Goal: Information Seeking & Learning: Find specific fact

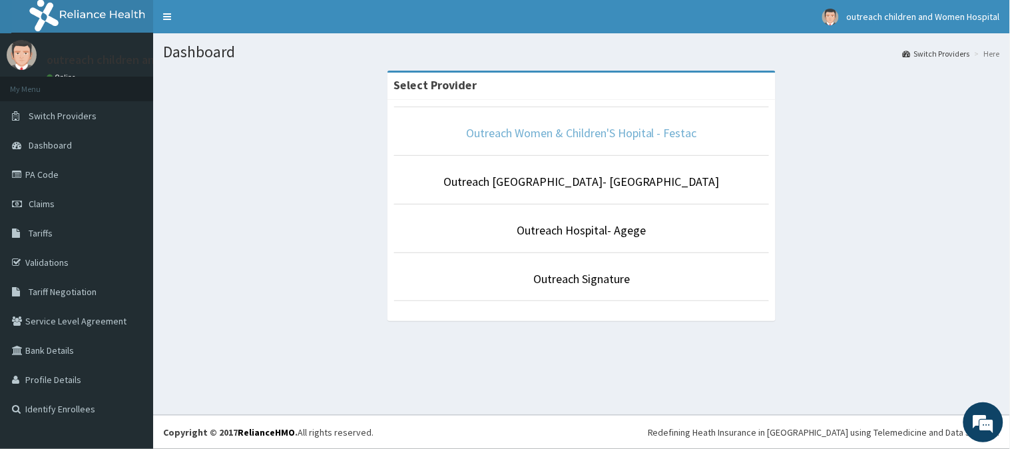
click at [553, 138] on link "Outreach Women & Children'S Hopital - Festac" at bounding box center [581, 132] width 231 height 15
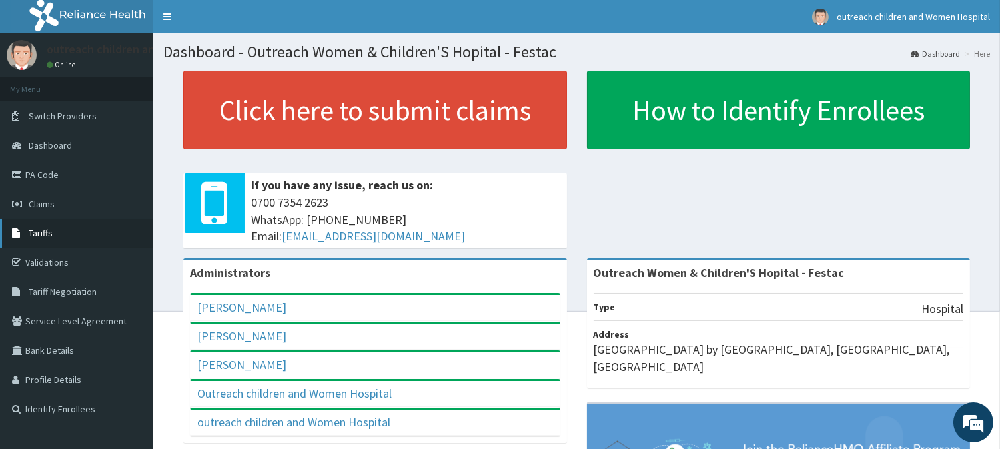
click at [34, 234] on span "Tariffs" at bounding box center [41, 233] width 24 height 12
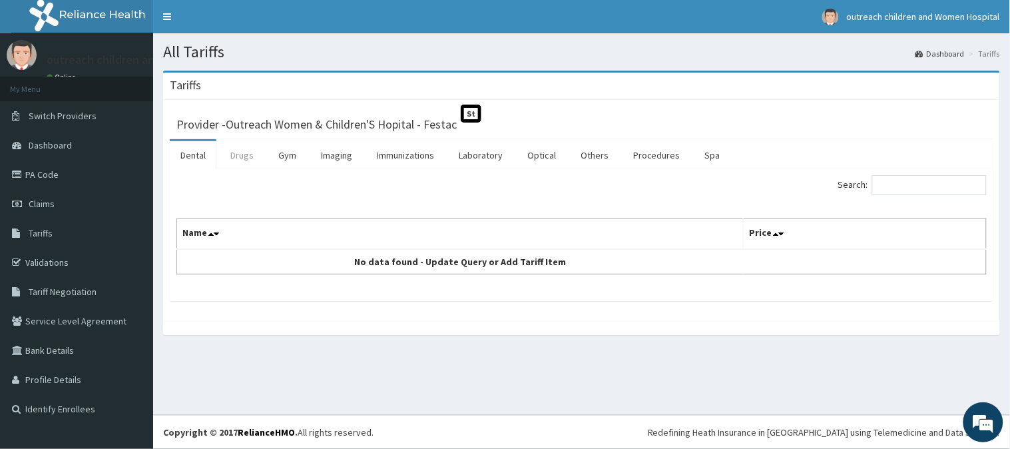
click at [235, 156] on link "Drugs" at bounding box center [242, 155] width 45 height 28
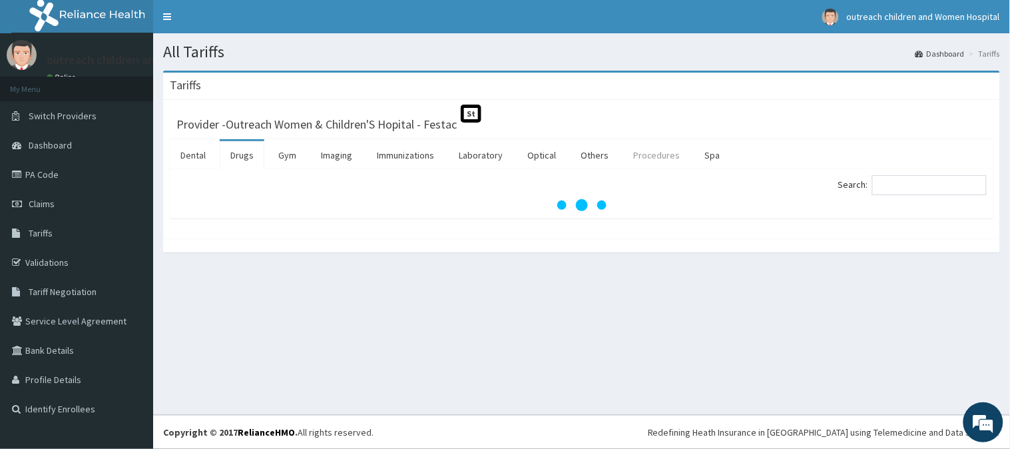
click at [661, 157] on link "Procedures" at bounding box center [657, 155] width 69 height 28
click at [928, 188] on input "Search:" at bounding box center [929, 185] width 115 height 20
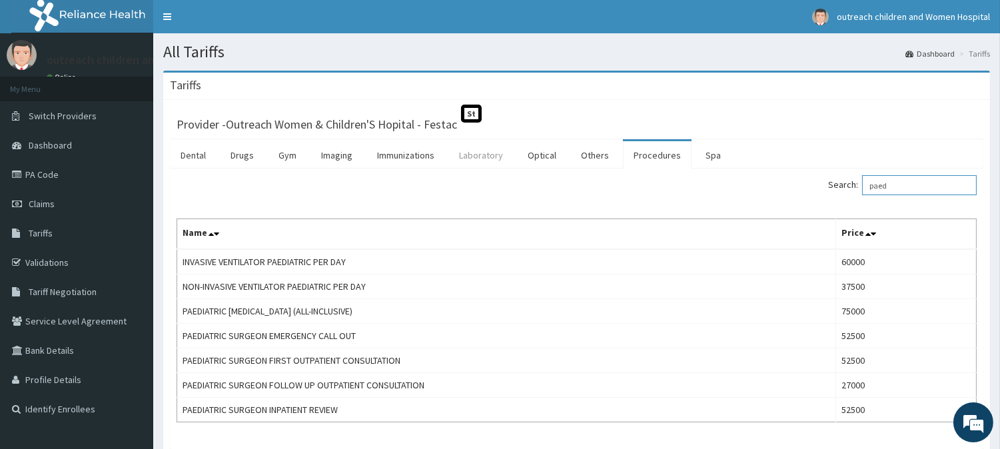
type input "paed"
click at [473, 160] on link "Laboratory" at bounding box center [480, 155] width 65 height 28
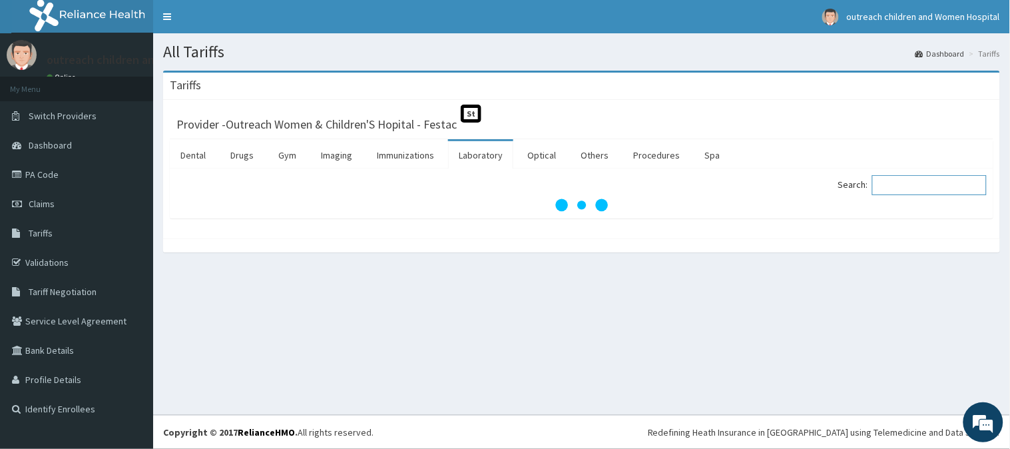
click at [921, 192] on input "Search:" at bounding box center [929, 185] width 115 height 20
click at [923, 177] on input "fbc" at bounding box center [929, 185] width 115 height 20
type input "f"
type input "fbc"
click at [641, 161] on link "Procedures" at bounding box center [657, 155] width 69 height 28
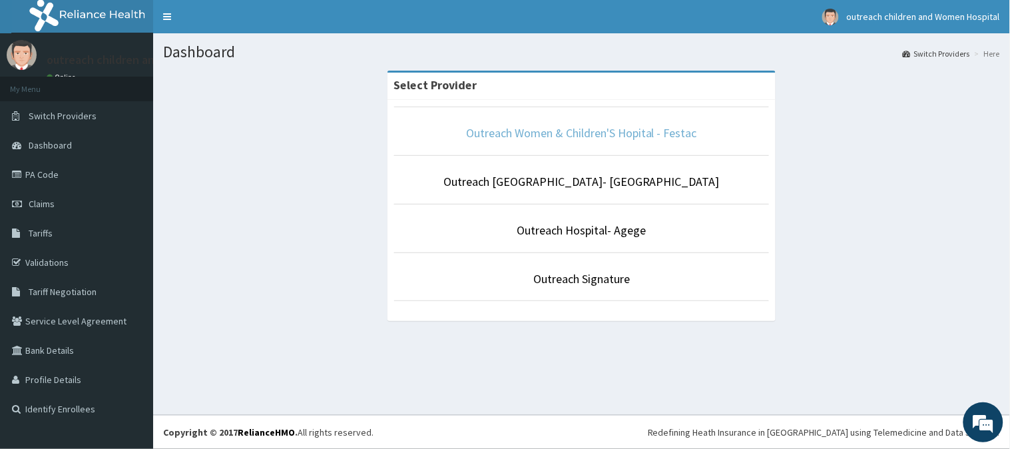
click at [619, 139] on link "Outreach Women & Children'S Hopital - Festac" at bounding box center [581, 132] width 231 height 15
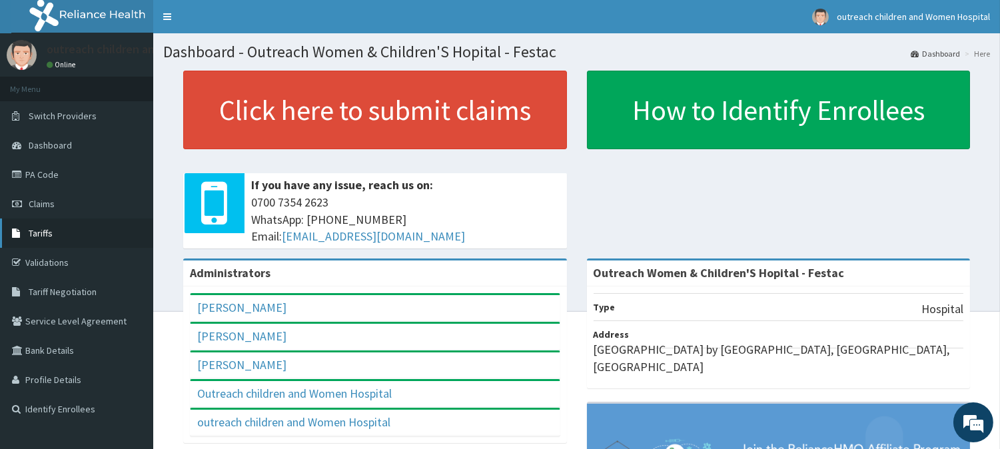
click at [49, 232] on span "Tariffs" at bounding box center [41, 233] width 24 height 12
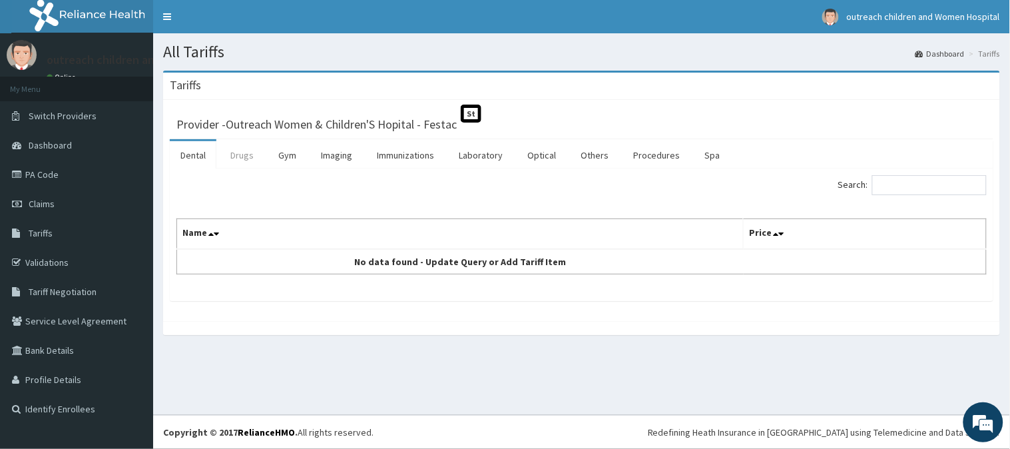
click at [242, 163] on link "Drugs" at bounding box center [242, 155] width 45 height 28
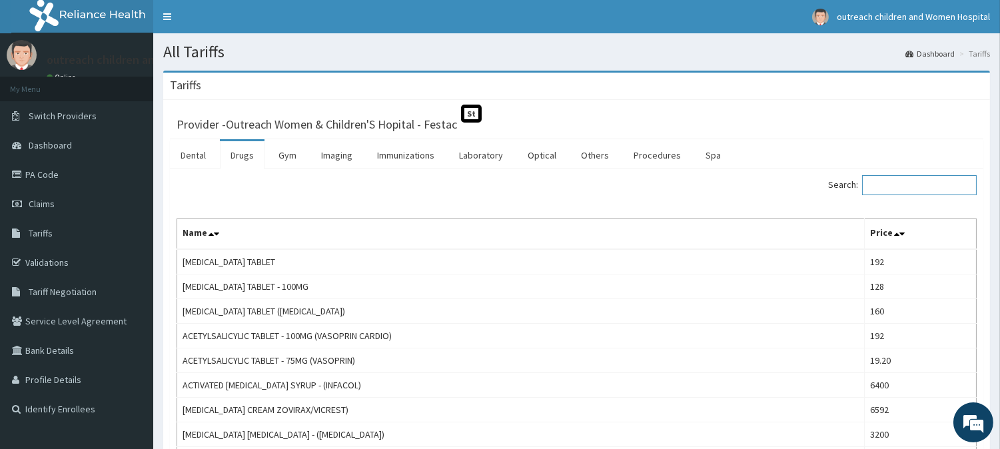
click at [916, 186] on input "Search:" at bounding box center [919, 185] width 115 height 20
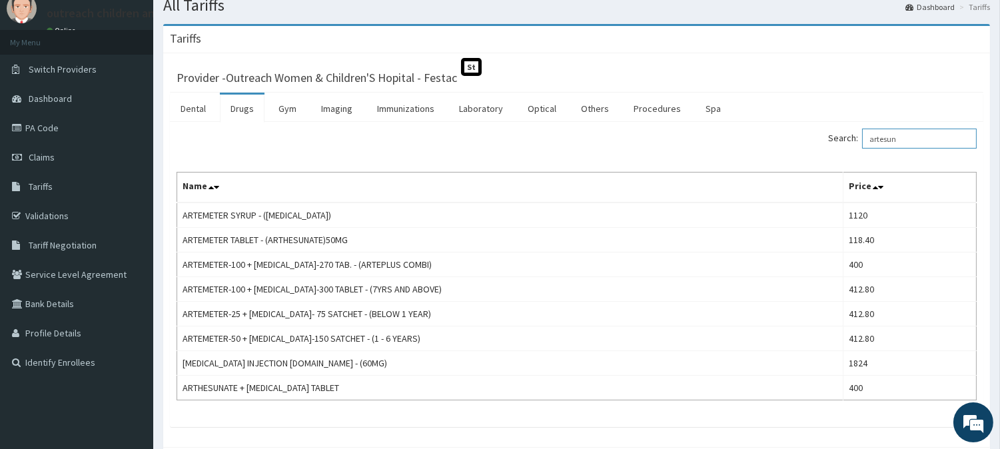
scroll to position [47, 0]
type input "artesun"
drag, startPoint x: 57, startPoint y: 217, endPoint x: 83, endPoint y: 254, distance: 44.9
click at [57, 216] on link "Validations" at bounding box center [76, 214] width 153 height 29
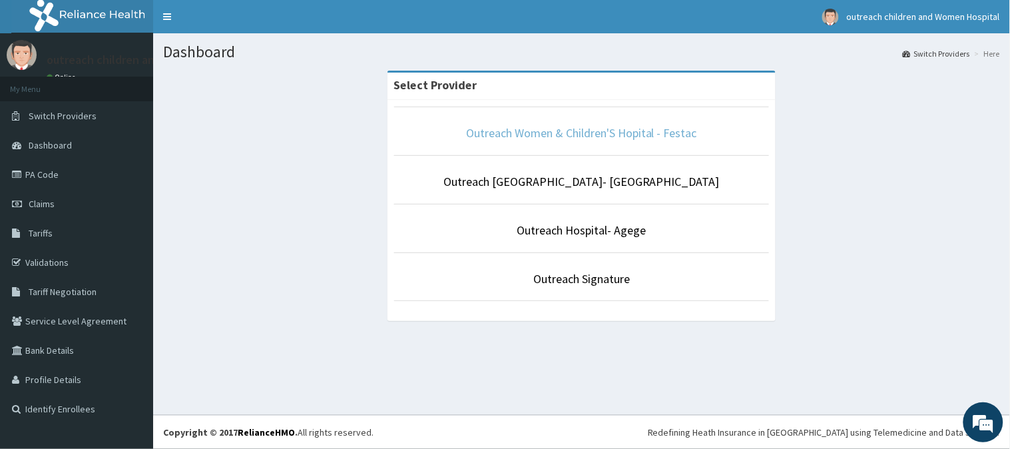
click at [521, 135] on link "Outreach Women & Children'S Hopital - Festac" at bounding box center [581, 132] width 231 height 15
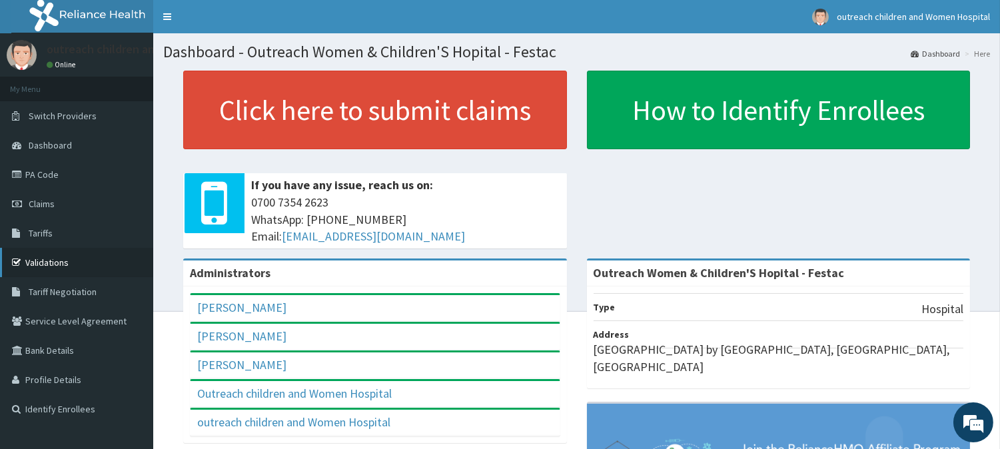
click at [51, 265] on link "Validations" at bounding box center [76, 262] width 153 height 29
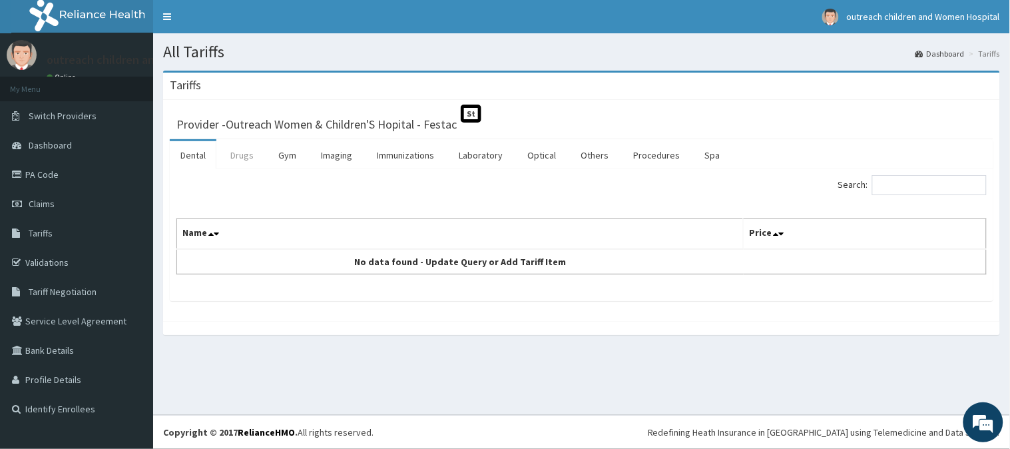
click at [251, 162] on link "Drugs" at bounding box center [242, 155] width 45 height 28
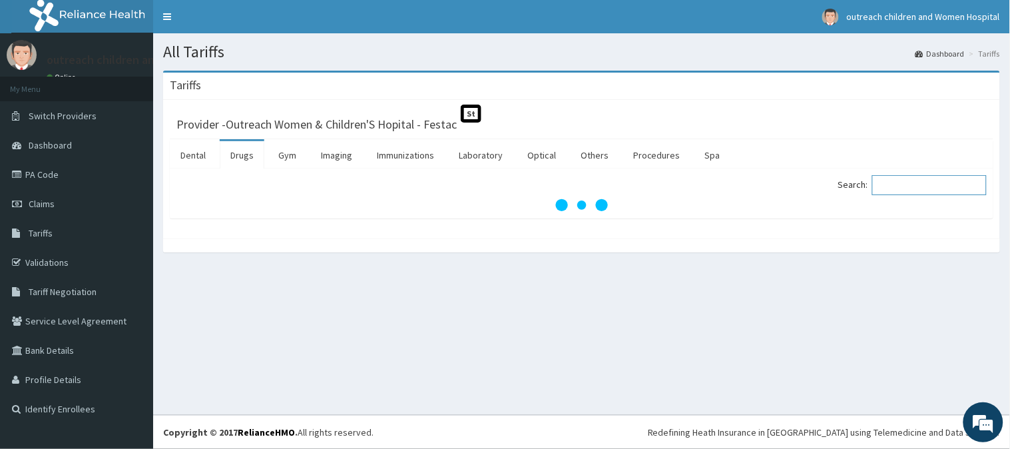
click at [890, 183] on input "Search:" at bounding box center [929, 185] width 115 height 20
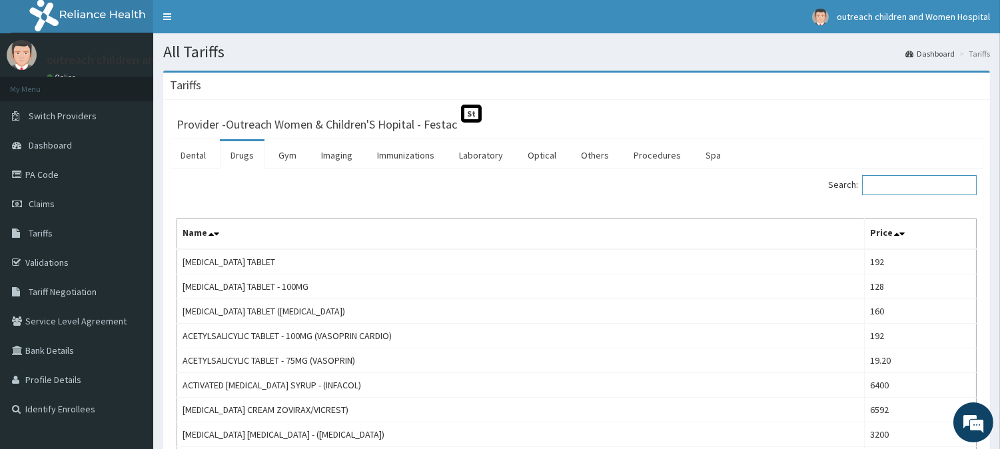
click at [904, 181] on input "Search:" at bounding box center [919, 185] width 115 height 20
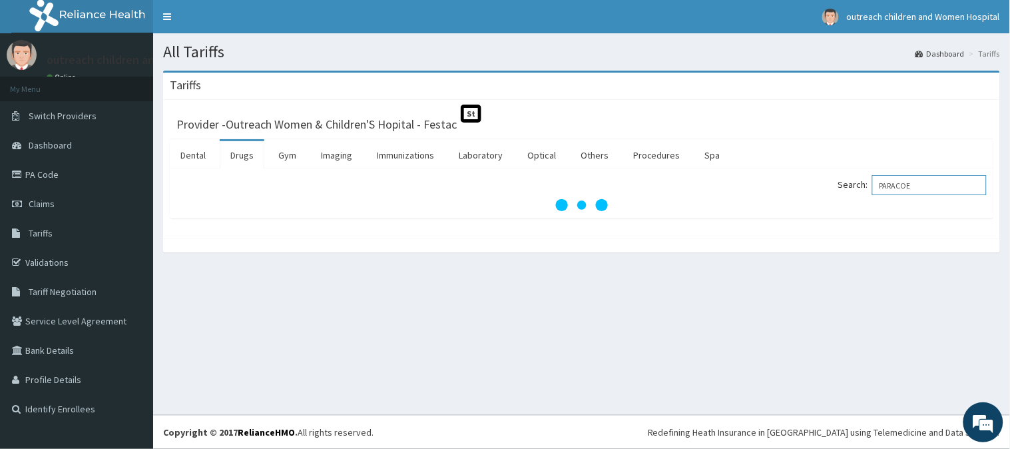
type input "PARACOE"
drag, startPoint x: 711, startPoint y: 328, endPoint x: 613, endPoint y: 43, distance: 300.7
click at [613, 43] on h1 "All Tariffs" at bounding box center [581, 51] width 837 height 17
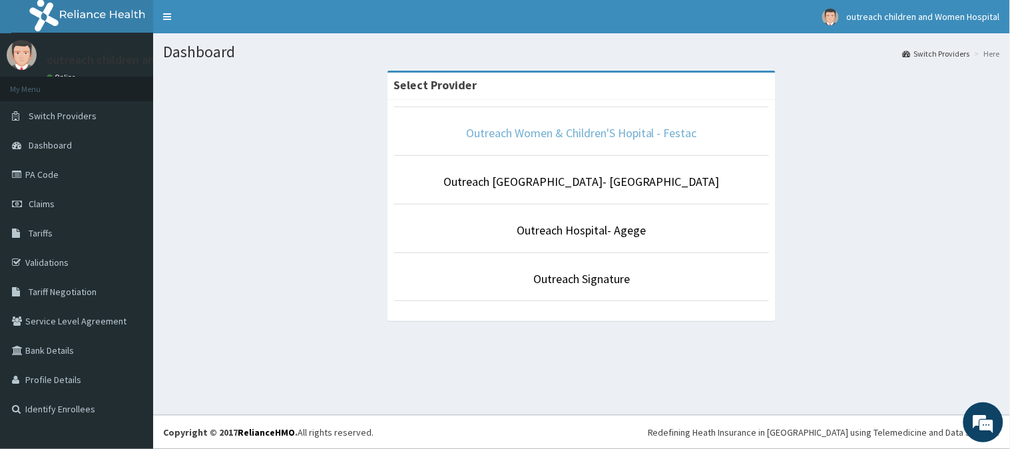
click at [631, 134] on link "Outreach Women & Children'S Hopital - Festac" at bounding box center [581, 132] width 231 height 15
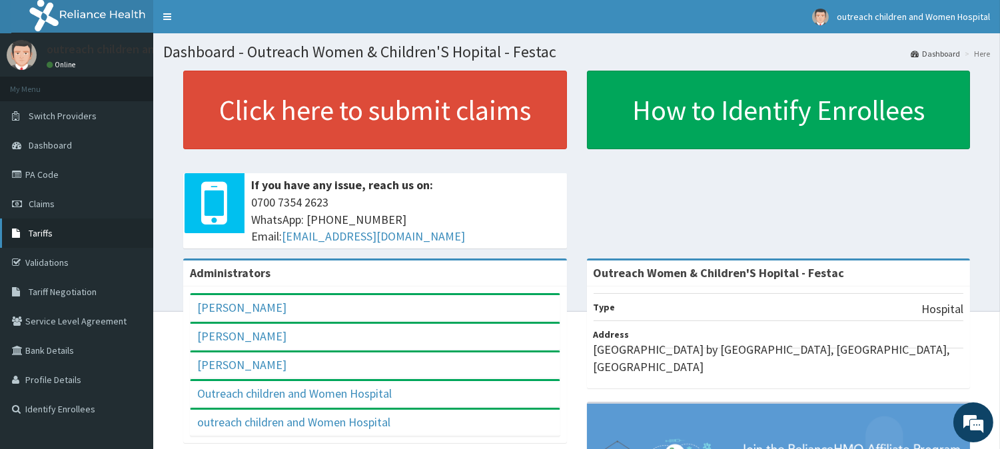
click at [58, 228] on link "Tariffs" at bounding box center [76, 232] width 153 height 29
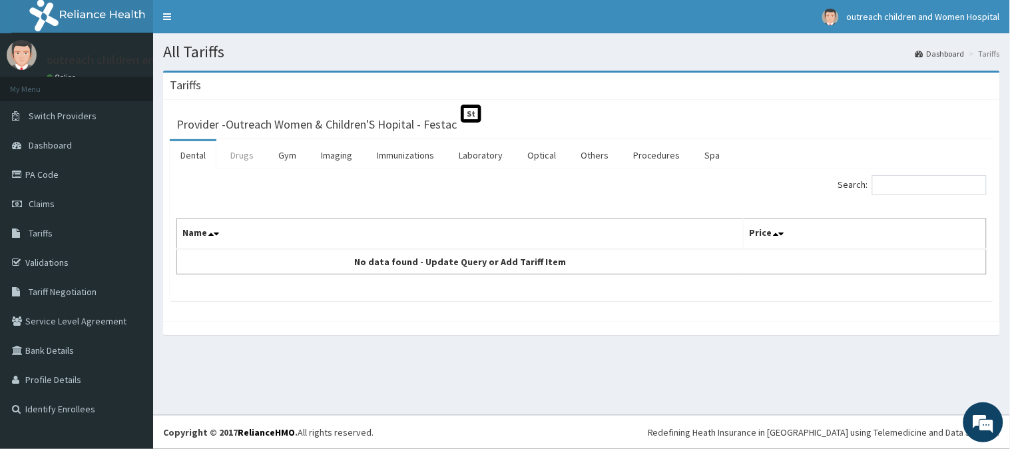
click at [250, 160] on link "Drugs" at bounding box center [242, 155] width 45 height 28
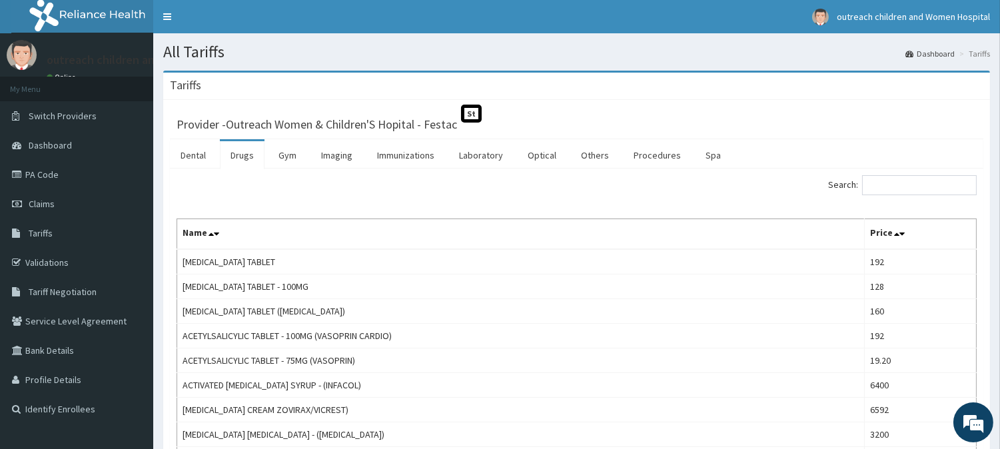
click at [904, 196] on div "Search:" at bounding box center [782, 186] width 390 height 23
click at [282, 154] on link "Gym" at bounding box center [287, 155] width 39 height 28
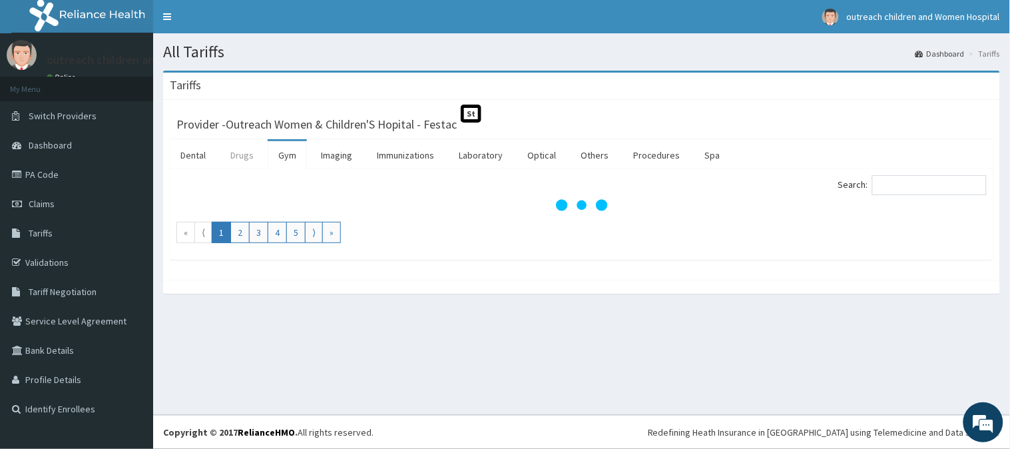
click at [251, 158] on link "Drugs" at bounding box center [242, 155] width 45 height 28
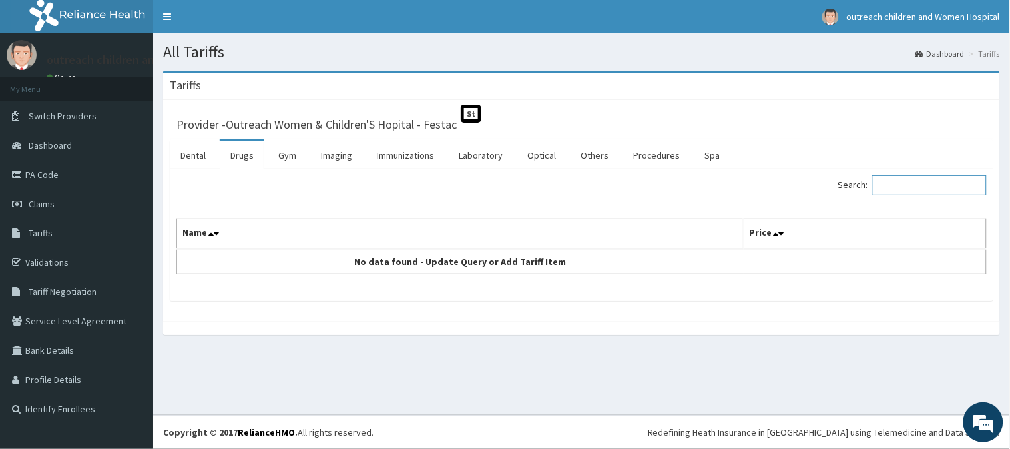
click at [921, 189] on input "Search:" at bounding box center [929, 185] width 115 height 20
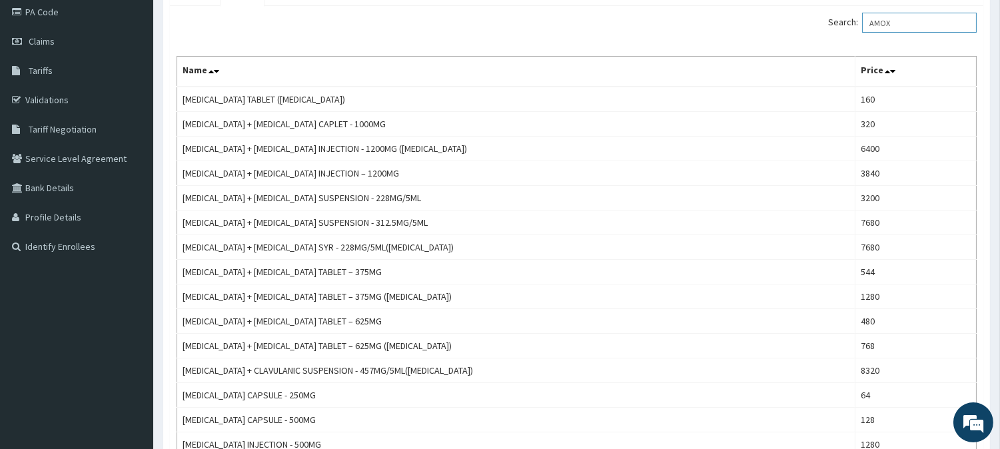
scroll to position [166, 0]
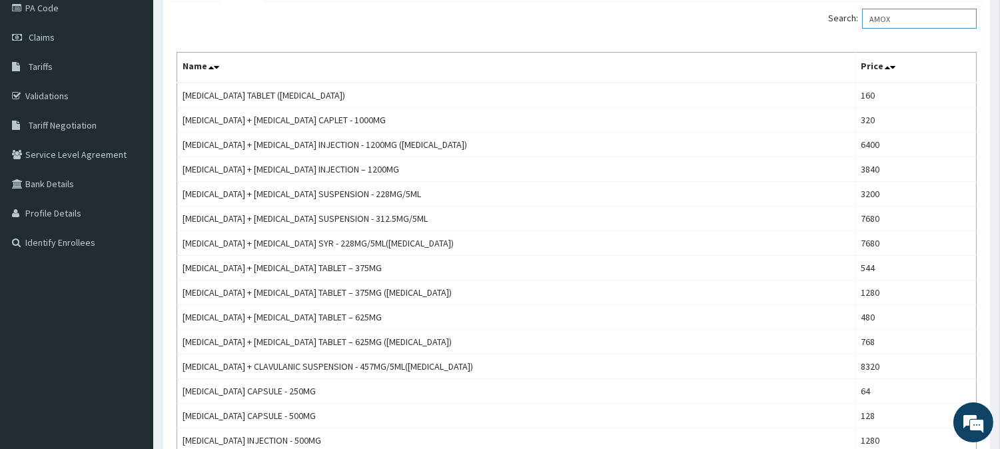
click at [924, 21] on input "AMOX" at bounding box center [919, 19] width 115 height 20
type input "A"
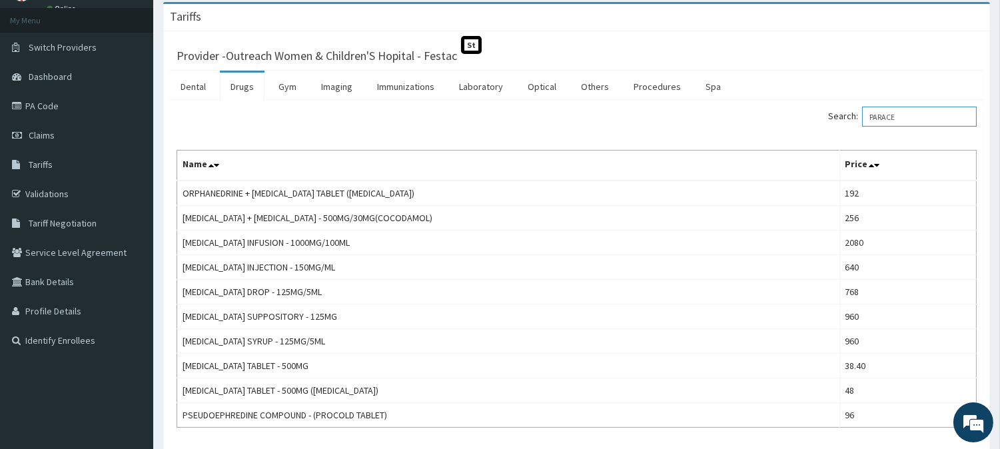
scroll to position [82, 0]
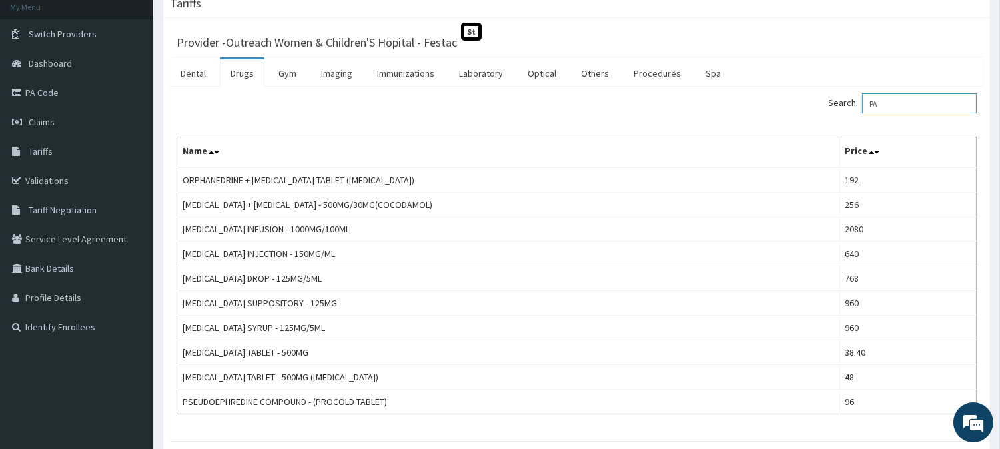
type input "P"
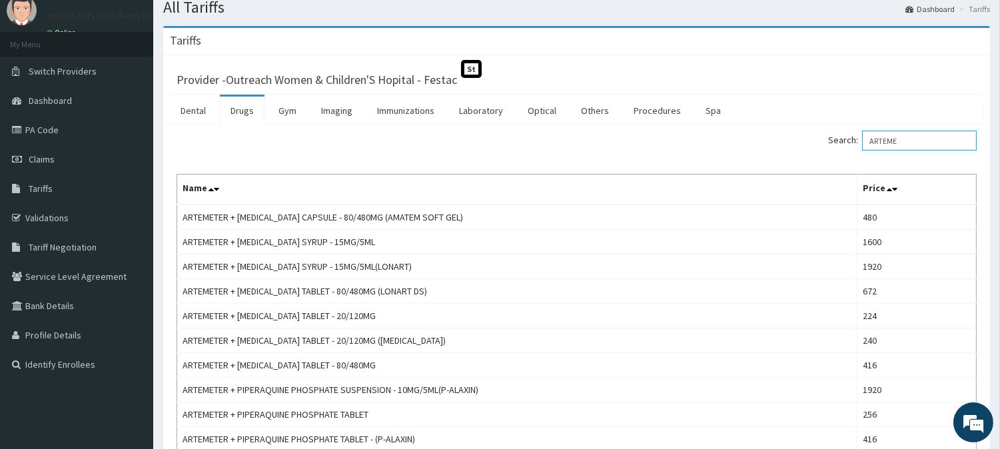
scroll to position [55, 0]
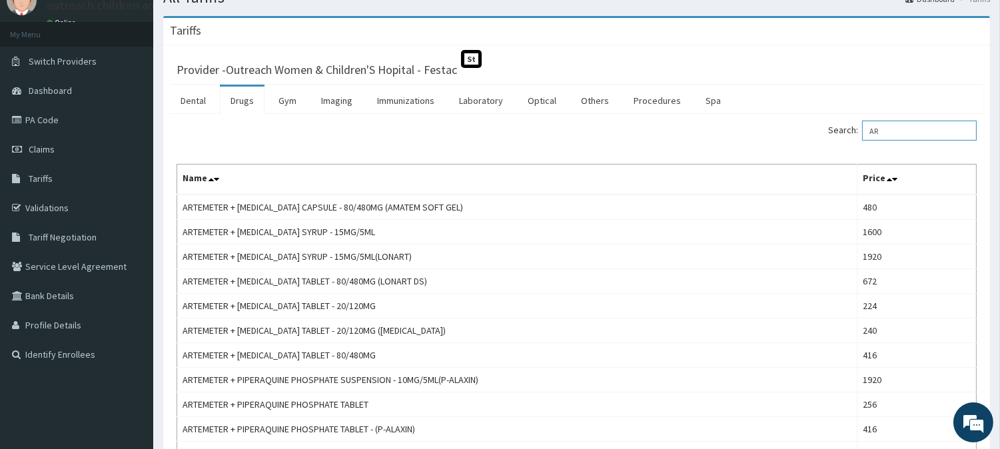
type input "A"
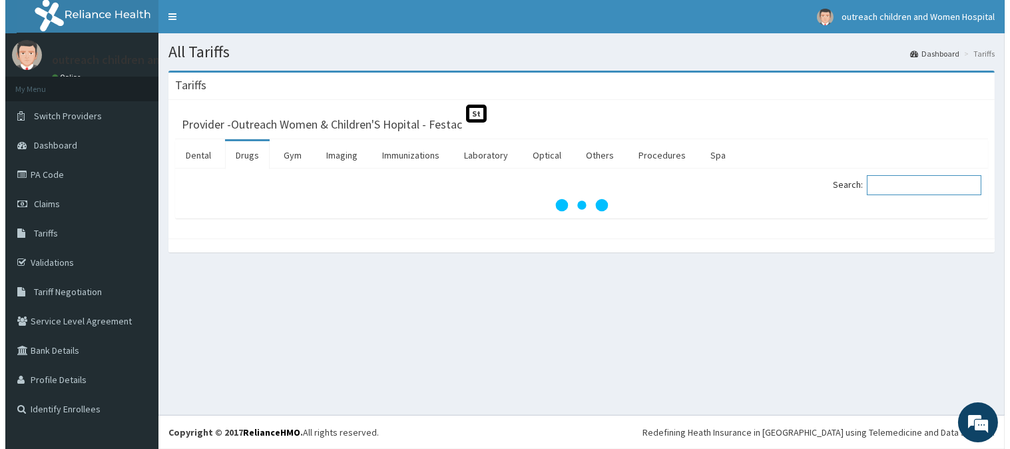
scroll to position [0, 0]
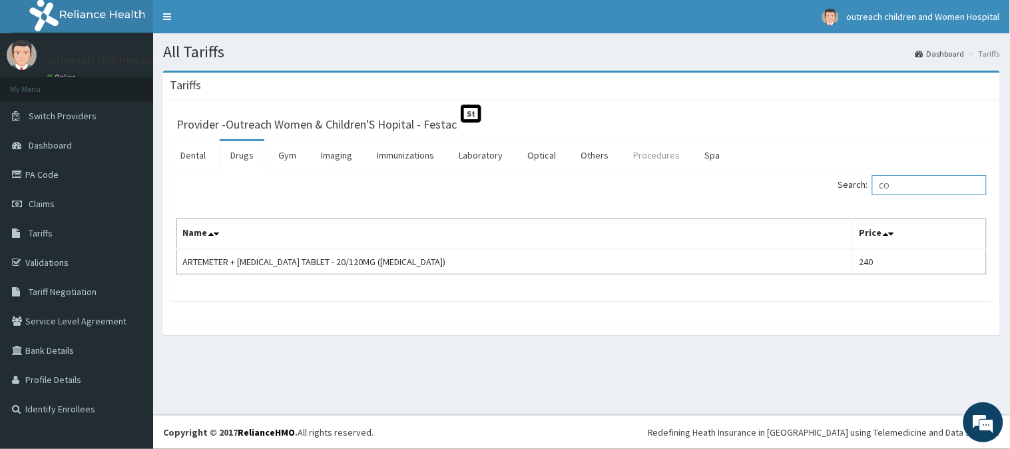
type input "C"
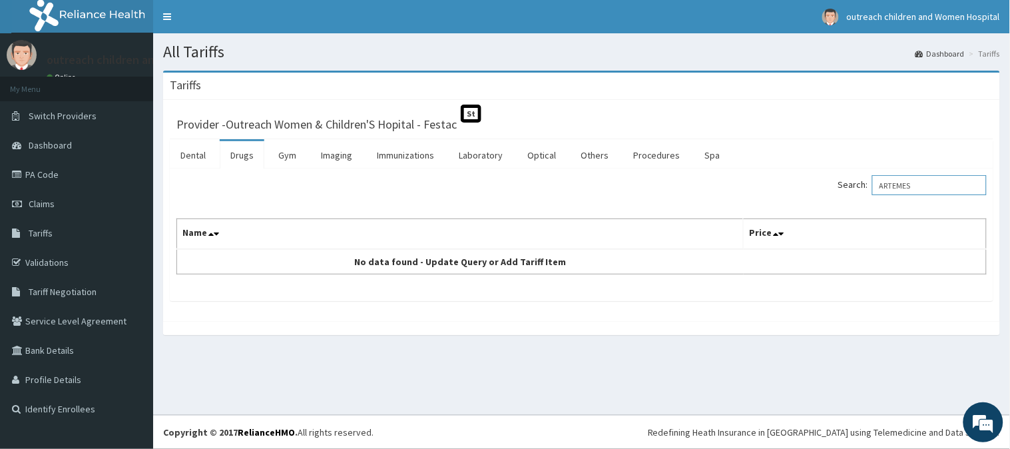
type input "ARTEMES"
click at [1010, 0] on html "R EL Toggle navigation outreach children and Women Hospital outreach children a…" at bounding box center [505, 224] width 1010 height 449
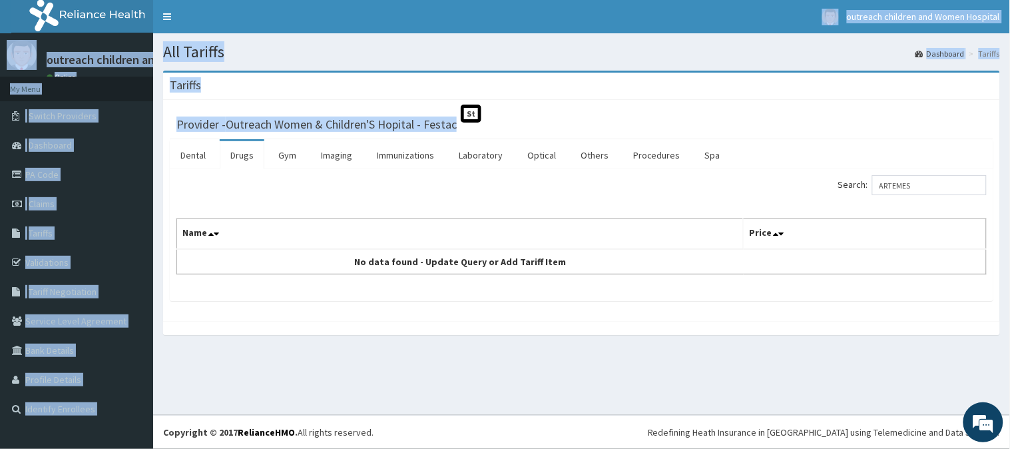
click at [1010, 448] on html "R EL Toggle navigation outreach children and Women Hospital outreach children a…" at bounding box center [505, 224] width 1010 height 449
click at [784, 101] on div "Provider - Outreach Women & Children'S Hopital - Festac St Dental Drugs Gym Ima…" at bounding box center [581, 210] width 837 height 221
click at [662, 211] on div "Search: ARTEMES Name Price No data found - Update Query or Add Tariff Item" at bounding box center [581, 224] width 810 height 99
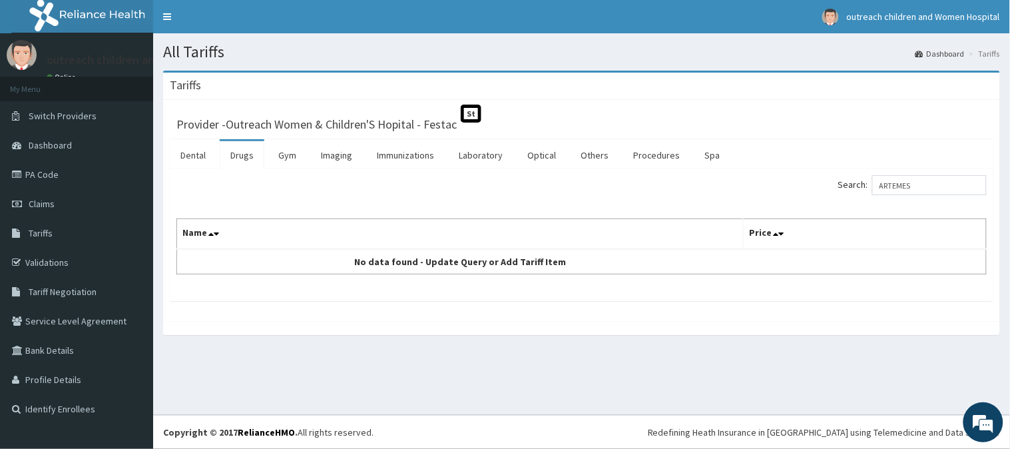
click at [828, 111] on div "Provider - Outreach Women & Children'S Hopital - Festac St" at bounding box center [582, 123] width 824 height 33
